Goal: Navigation & Orientation: Find specific page/section

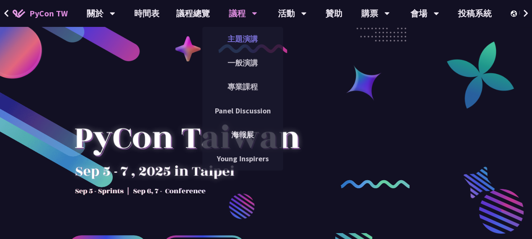
click at [246, 40] on link "主題演講" at bounding box center [242, 39] width 81 height 20
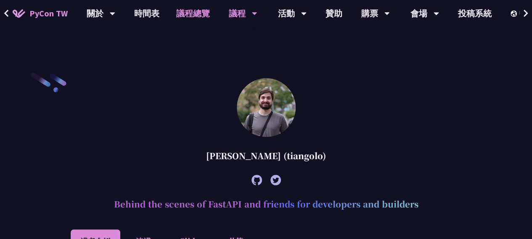
scroll to position [168, 0]
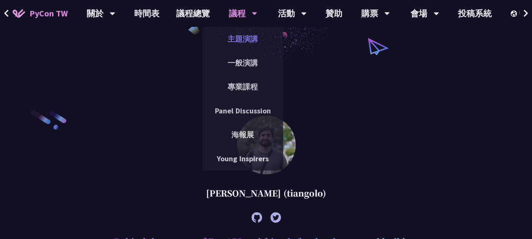
click at [240, 37] on link "主題演講" at bounding box center [242, 39] width 81 height 20
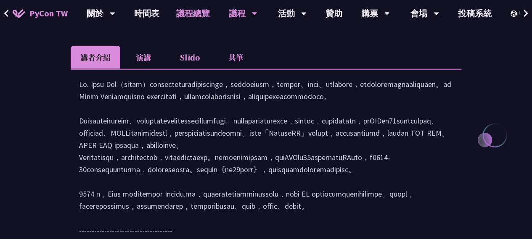
scroll to position [1093, 0]
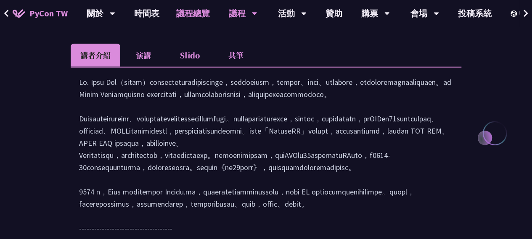
click at [193, 16] on link "議程總覽" at bounding box center [193, 13] width 50 height 27
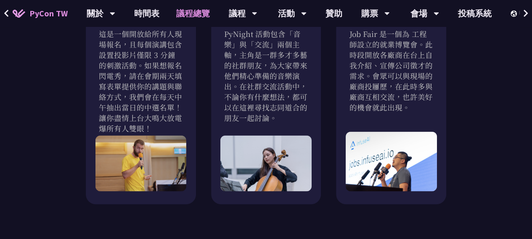
scroll to position [841, 0]
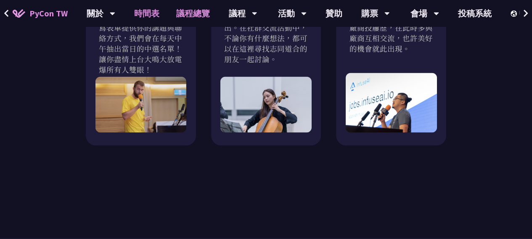
click at [153, 11] on link "時間表" at bounding box center [147, 13] width 42 height 27
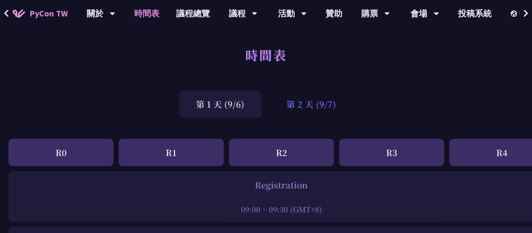
click at [299, 107] on div "第 2 天 (9/7)" at bounding box center [311, 103] width 83 height 27
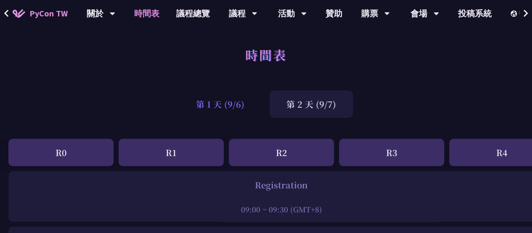
click at [233, 110] on div "第 1 天 (9/6)" at bounding box center [220, 103] width 82 height 27
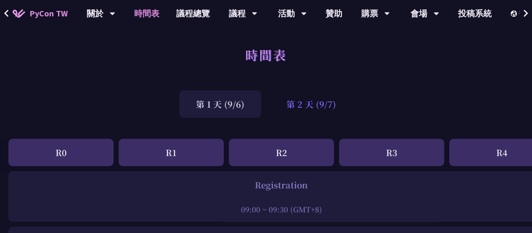
click at [307, 108] on div "第 2 天 (9/7)" at bounding box center [311, 103] width 83 height 27
